Goal: Task Accomplishment & Management: Manage account settings

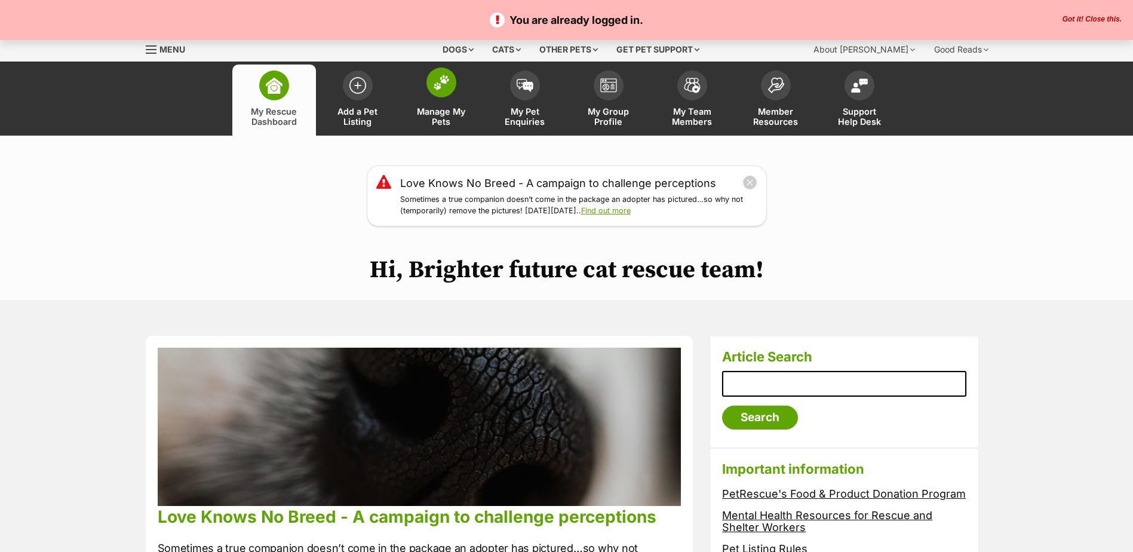
click at [442, 87] on img at bounding box center [441, 83] width 17 height 16
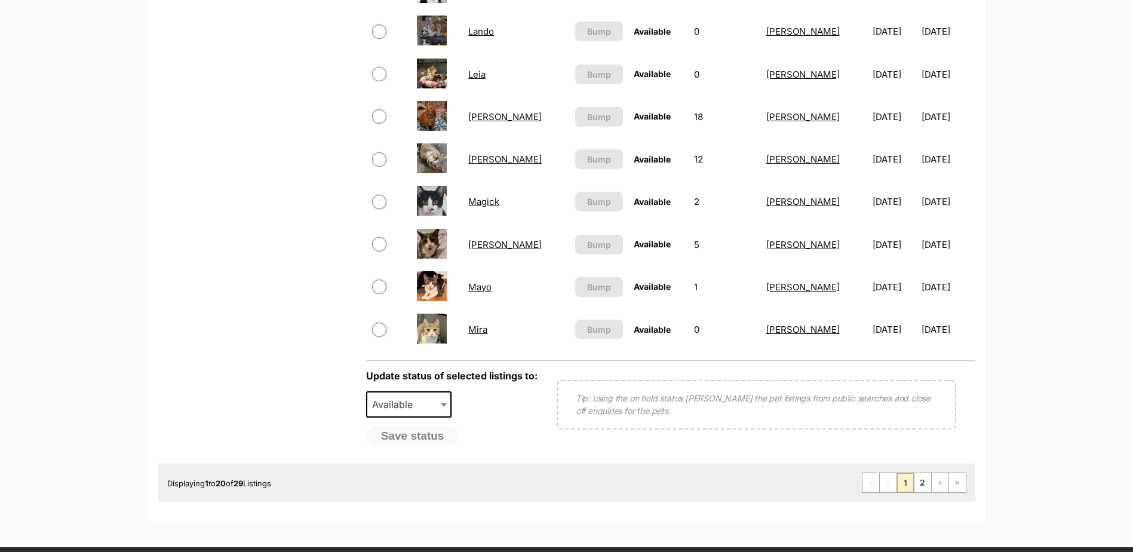
scroll to position [939, 0]
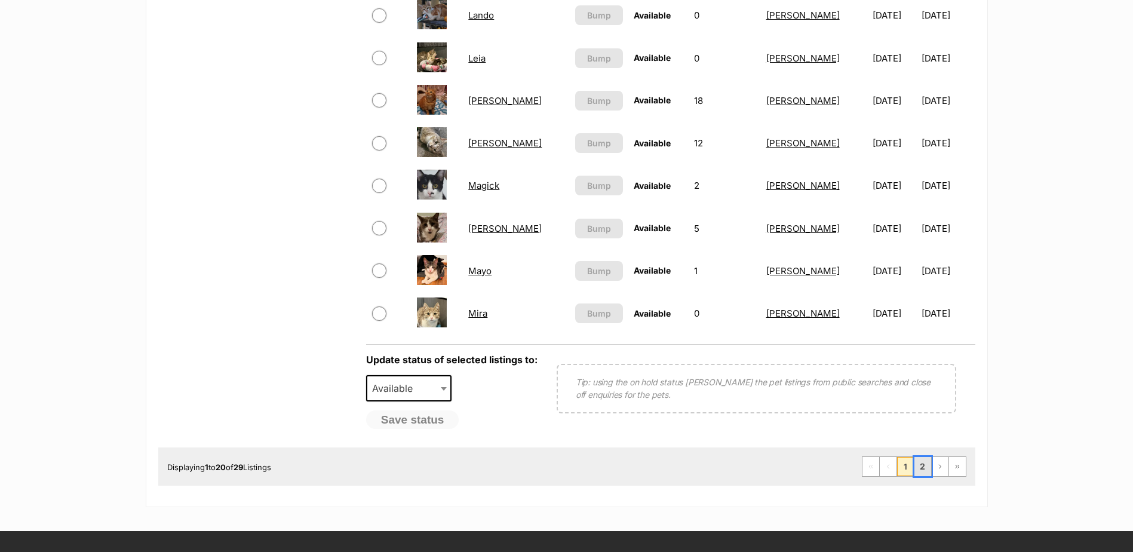
click at [925, 462] on link "2" at bounding box center [922, 466] width 17 height 19
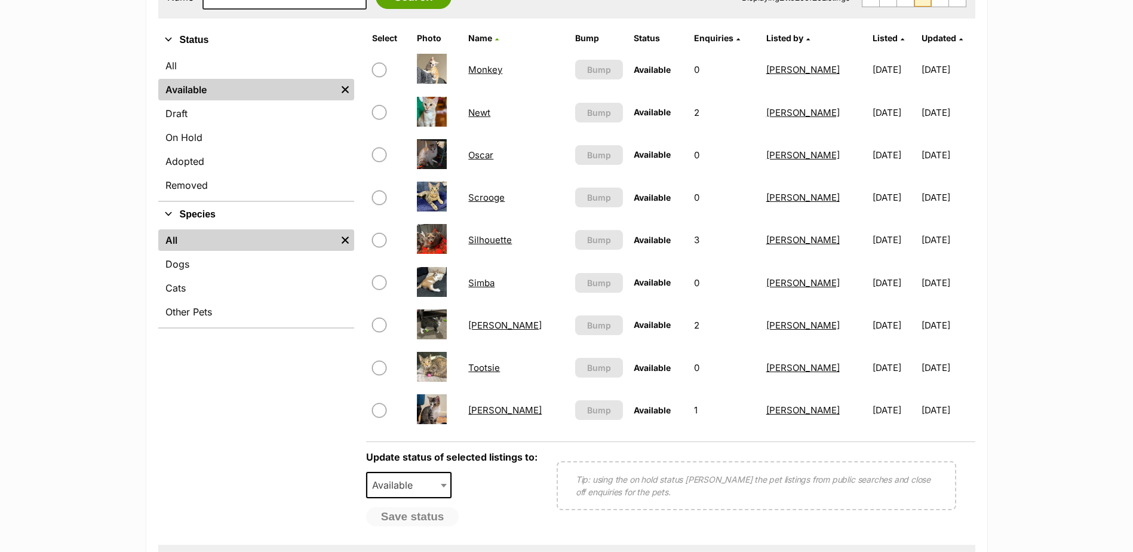
scroll to position [382, 0]
